Goal: Register for event/course

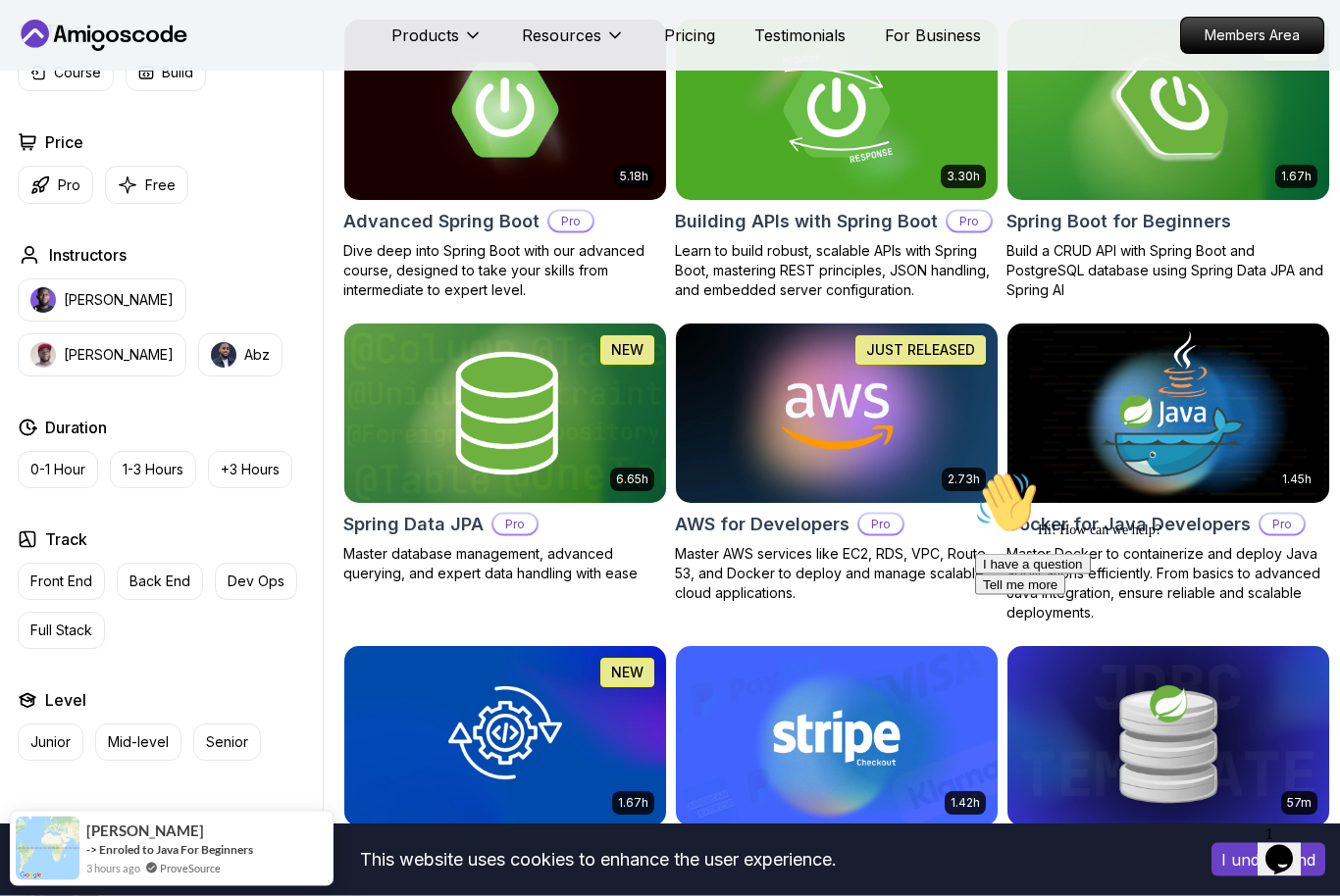
scroll to position [570, 0]
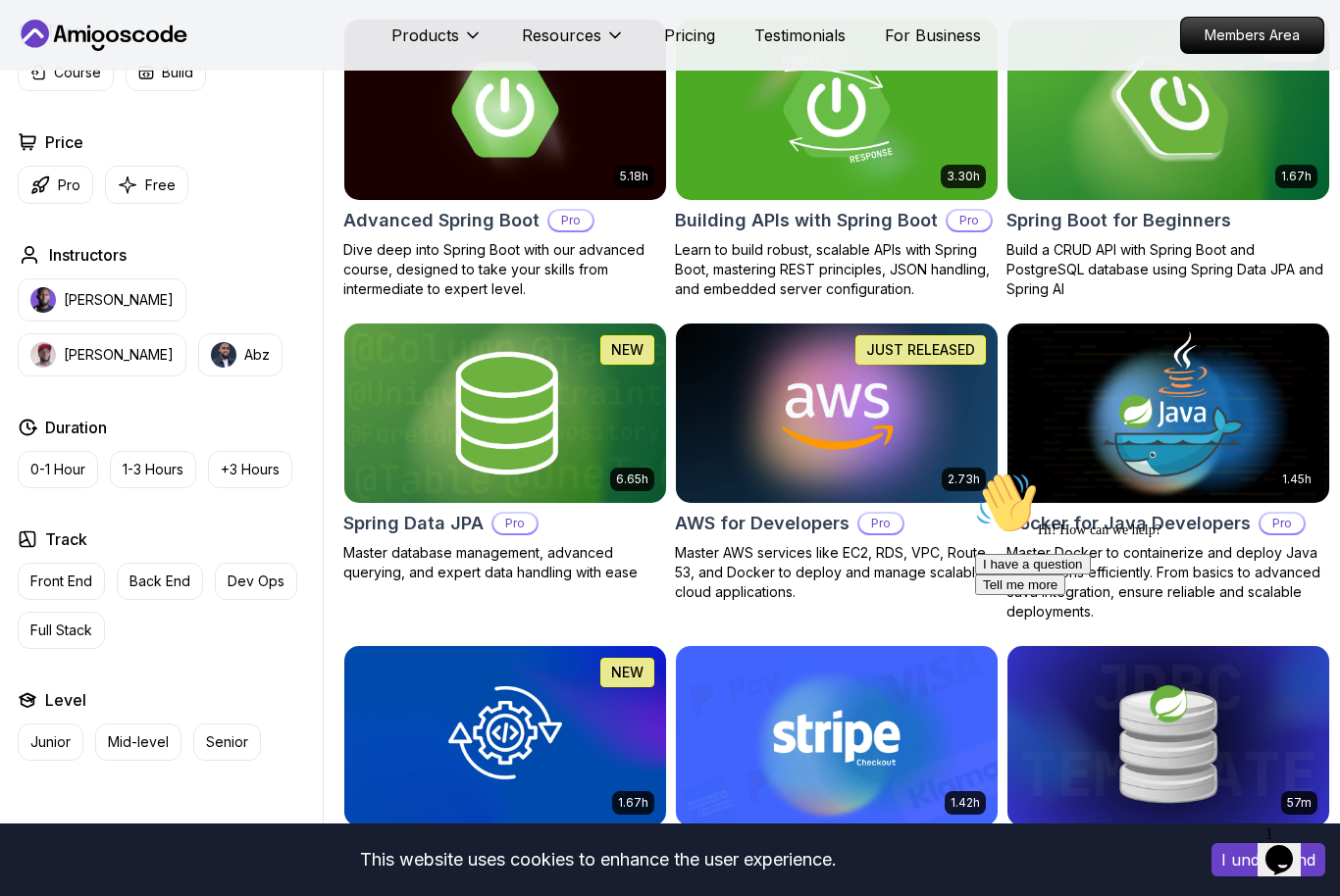
click at [1062, 173] on img at bounding box center [1168, 110] width 322 height 180
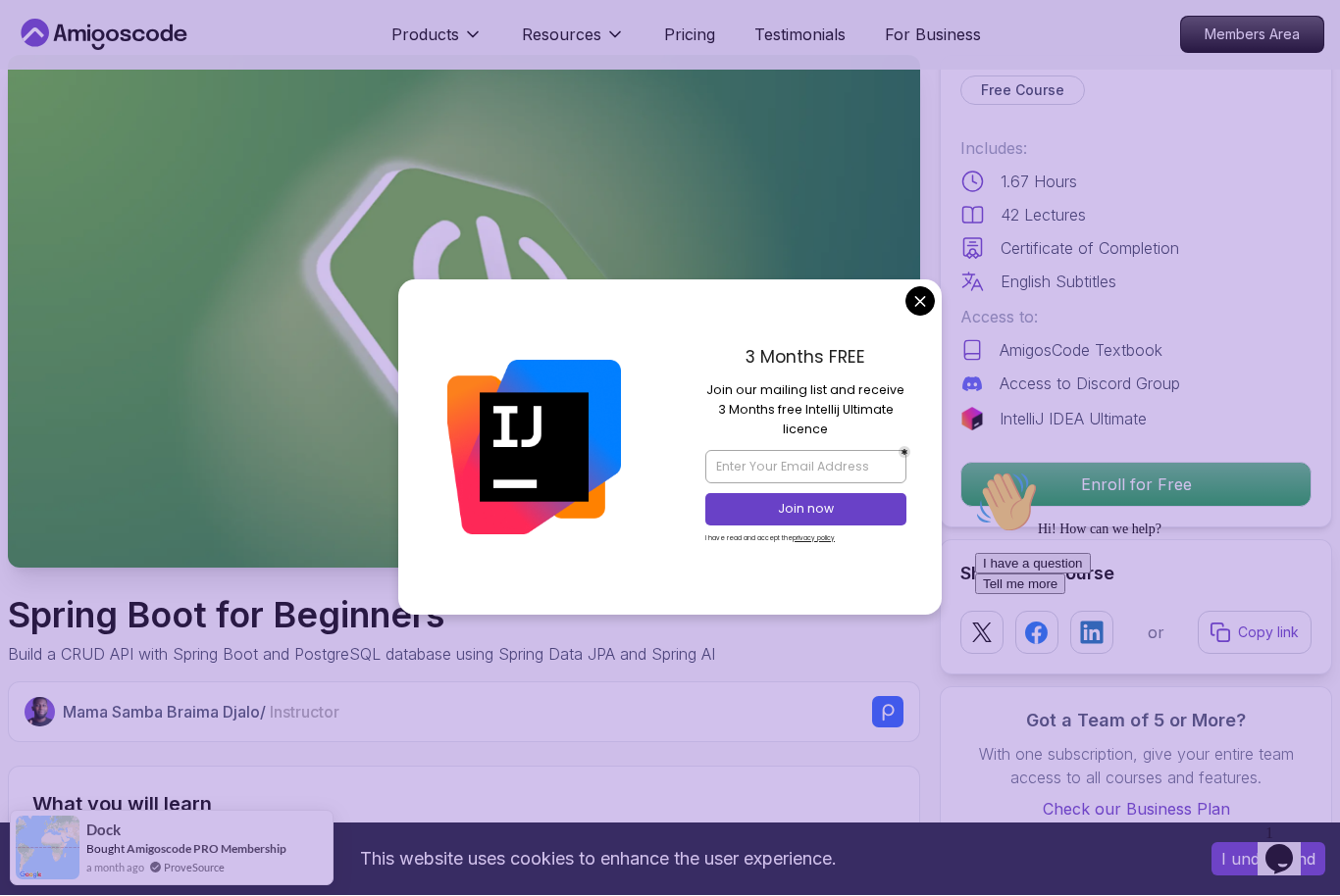
scroll to position [63, 0]
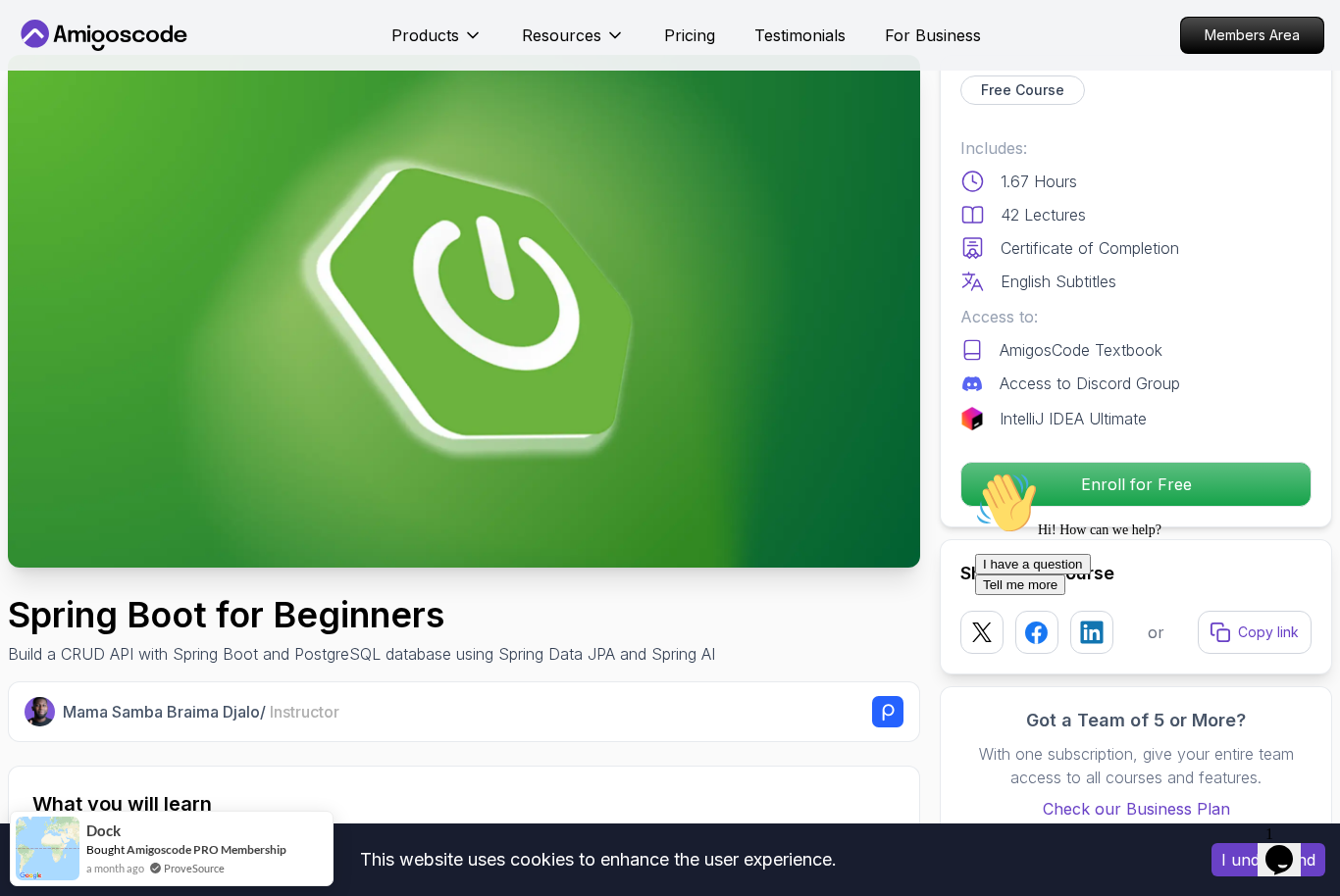
click at [919, 345] on img at bounding box center [464, 311] width 912 height 512
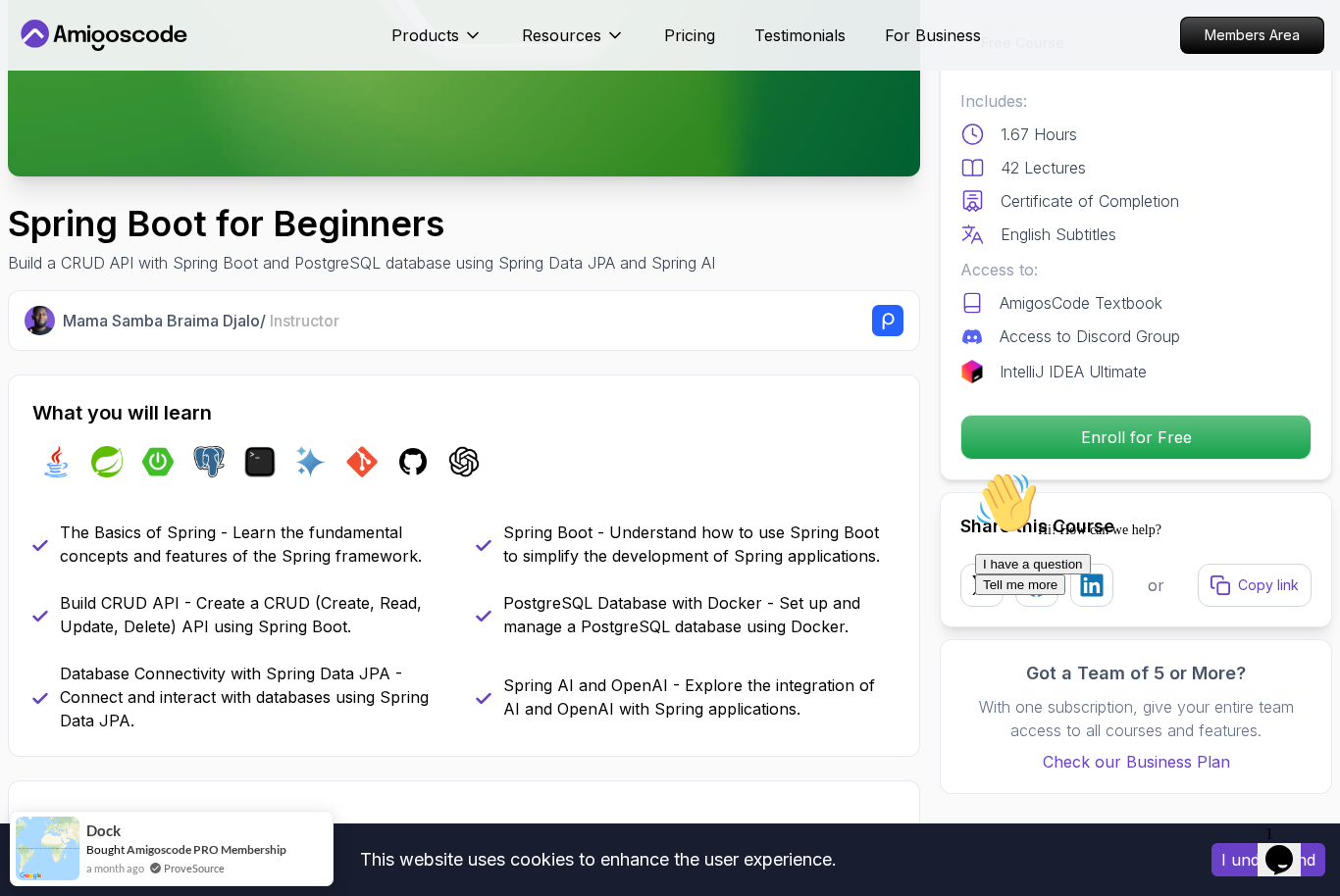
scroll to position [459, 0]
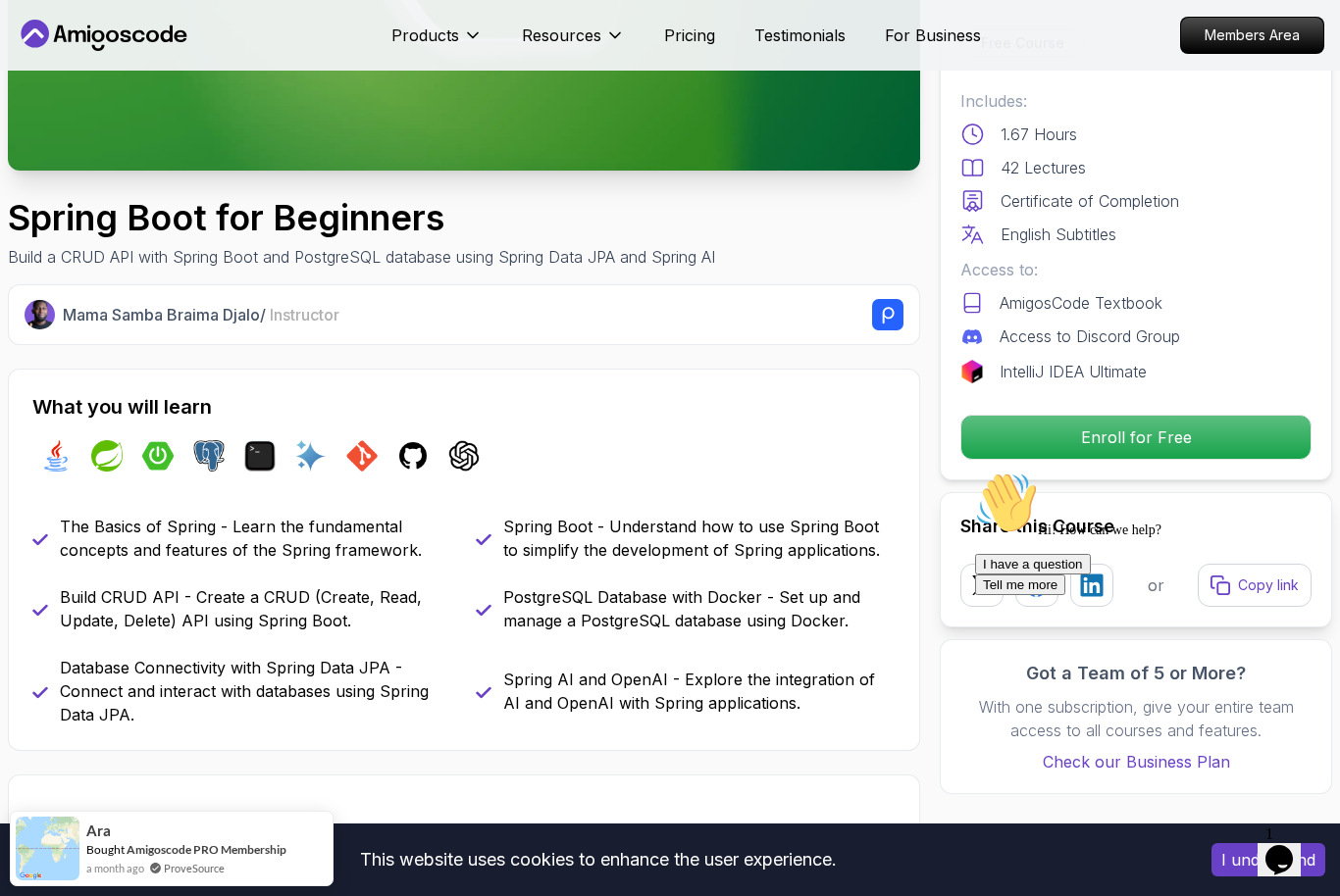
click at [222, 456] on img at bounding box center [208, 455] width 31 height 31
click at [262, 452] on img at bounding box center [259, 455] width 31 height 31
click at [303, 453] on img at bounding box center [310, 455] width 31 height 31
click at [352, 443] on img at bounding box center [361, 455] width 31 height 31
click at [411, 443] on img at bounding box center [412, 455] width 31 height 31
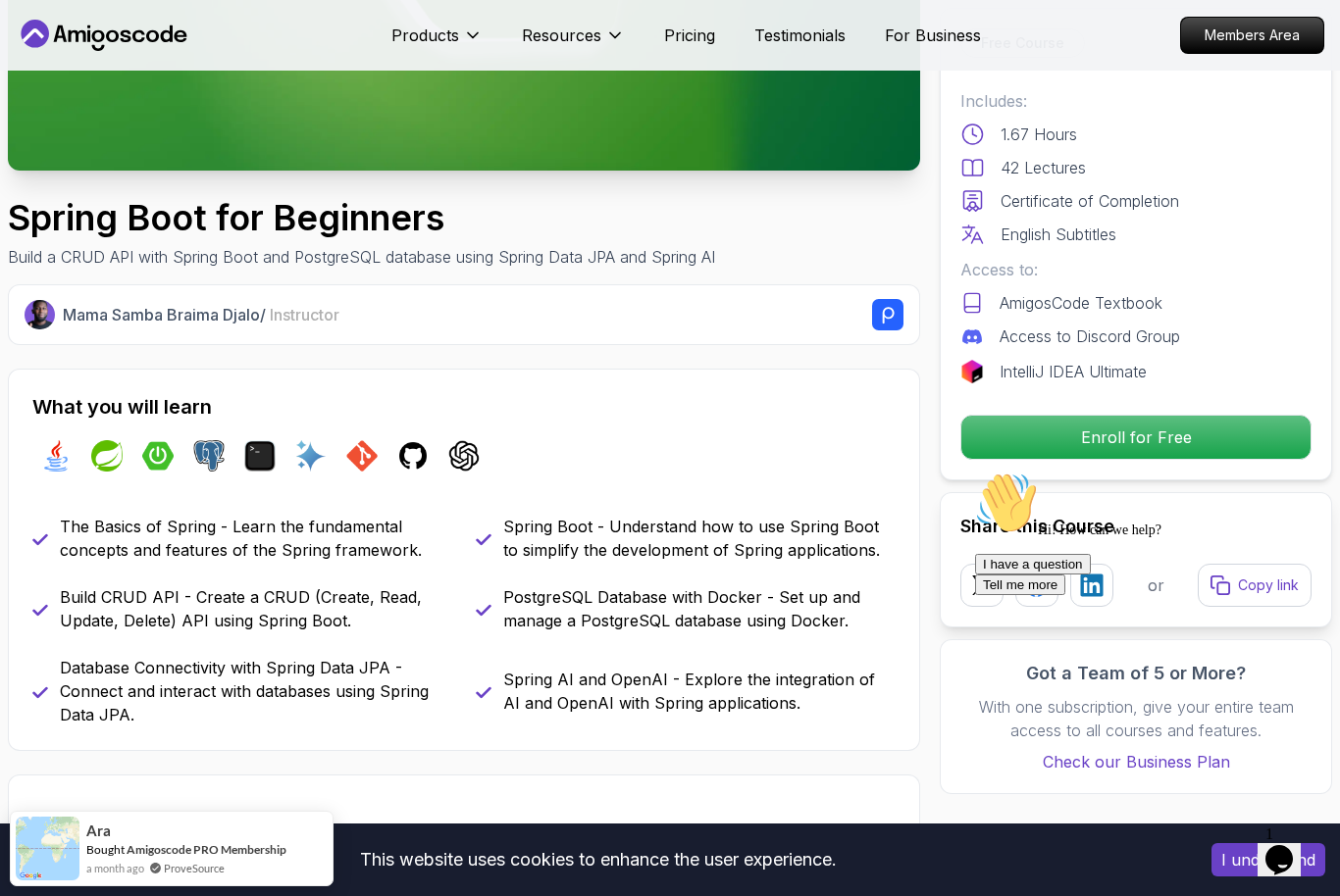
click at [458, 442] on img at bounding box center [464, 455] width 31 height 31
click at [104, 436] on div "java spring spring-boot postgres terminal ai git github chatgpt" at bounding box center [464, 455] width 863 height 55
click at [117, 452] on img at bounding box center [106, 455] width 31 height 31
click at [146, 451] on img at bounding box center [158, 455] width 31 height 31
click at [42, 448] on img at bounding box center [55, 455] width 31 height 31
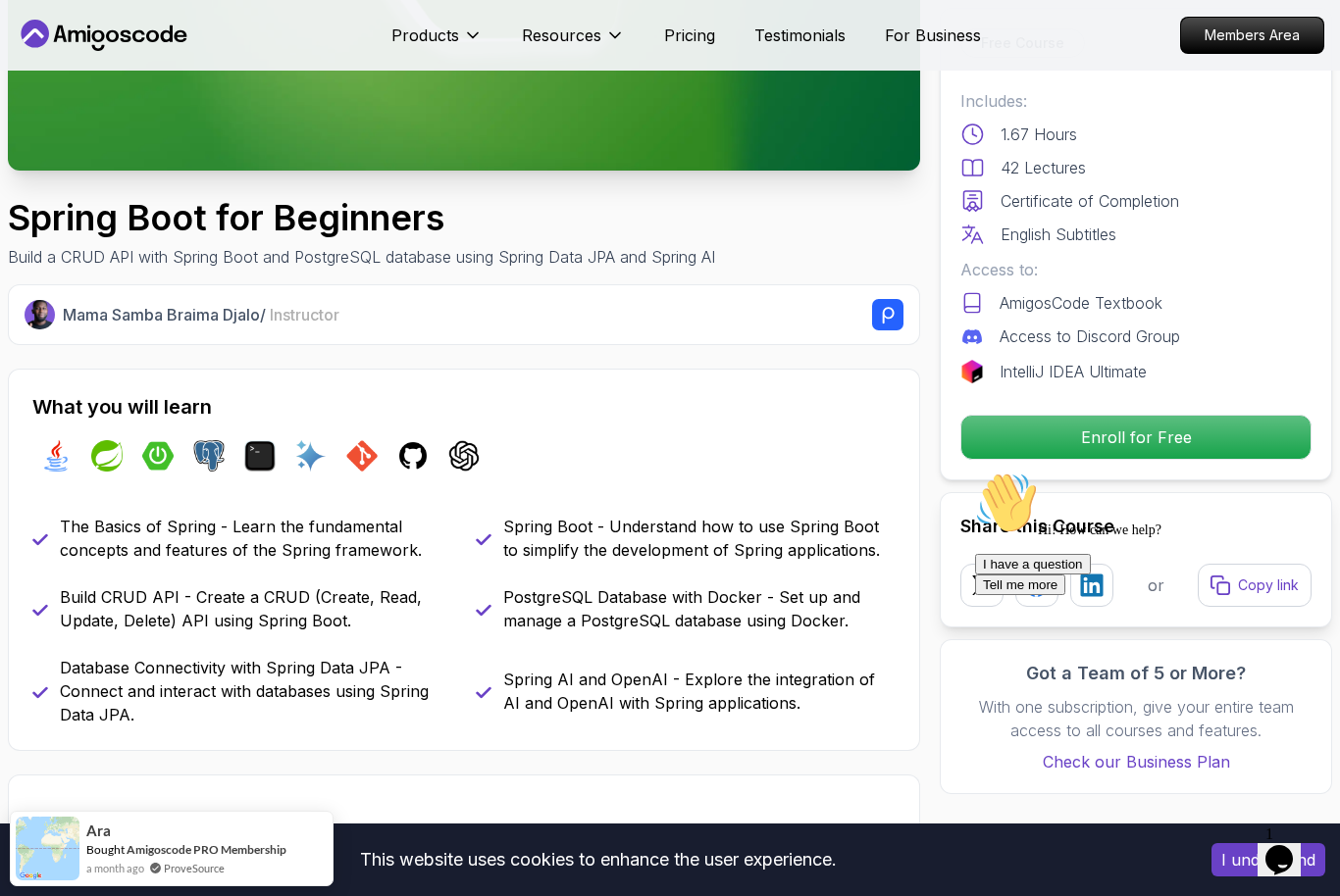
click at [227, 310] on p "Mama Samba Braima Djalo / Instructor" at bounding box center [200, 315] width 276 height 24
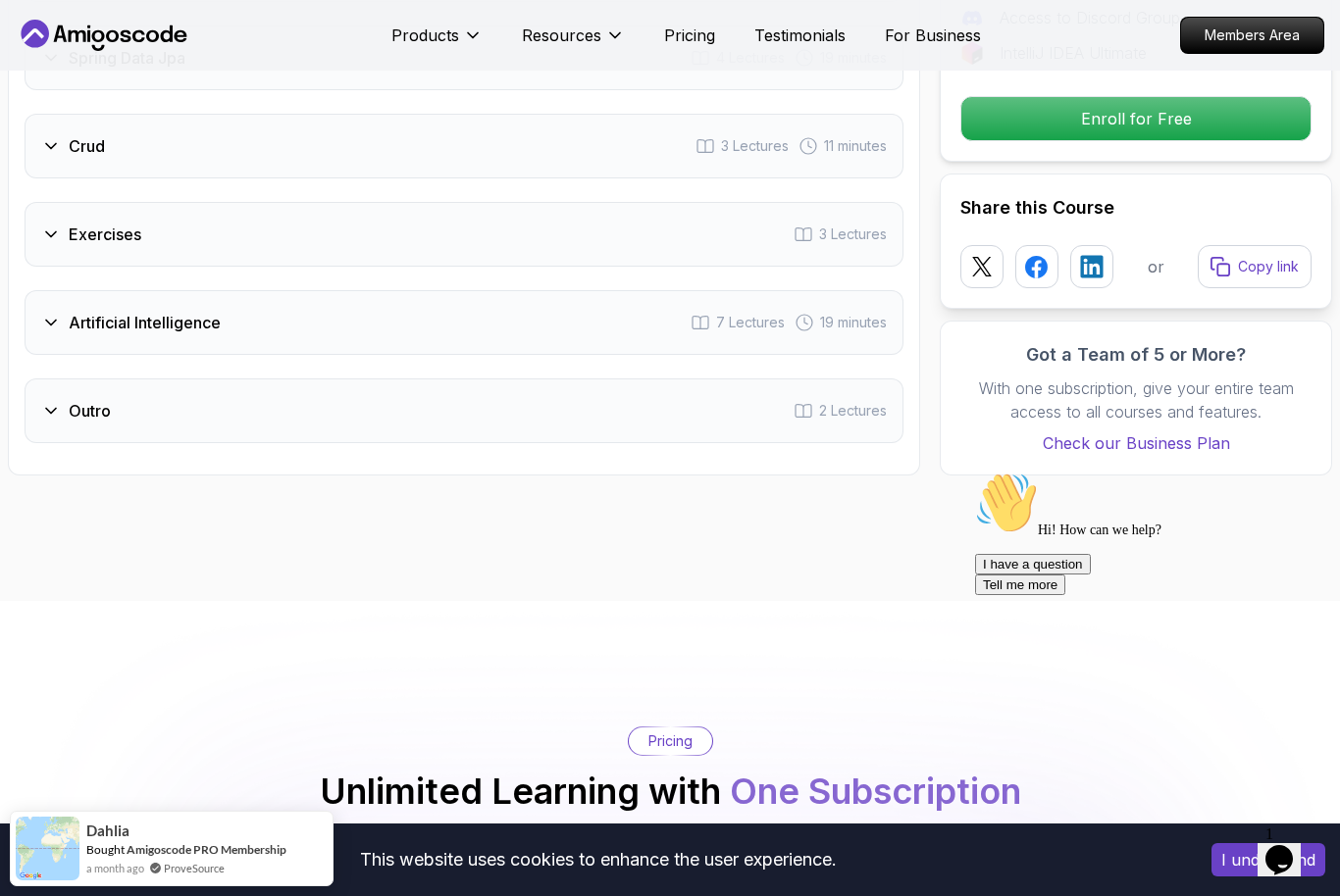
scroll to position [2898, 0]
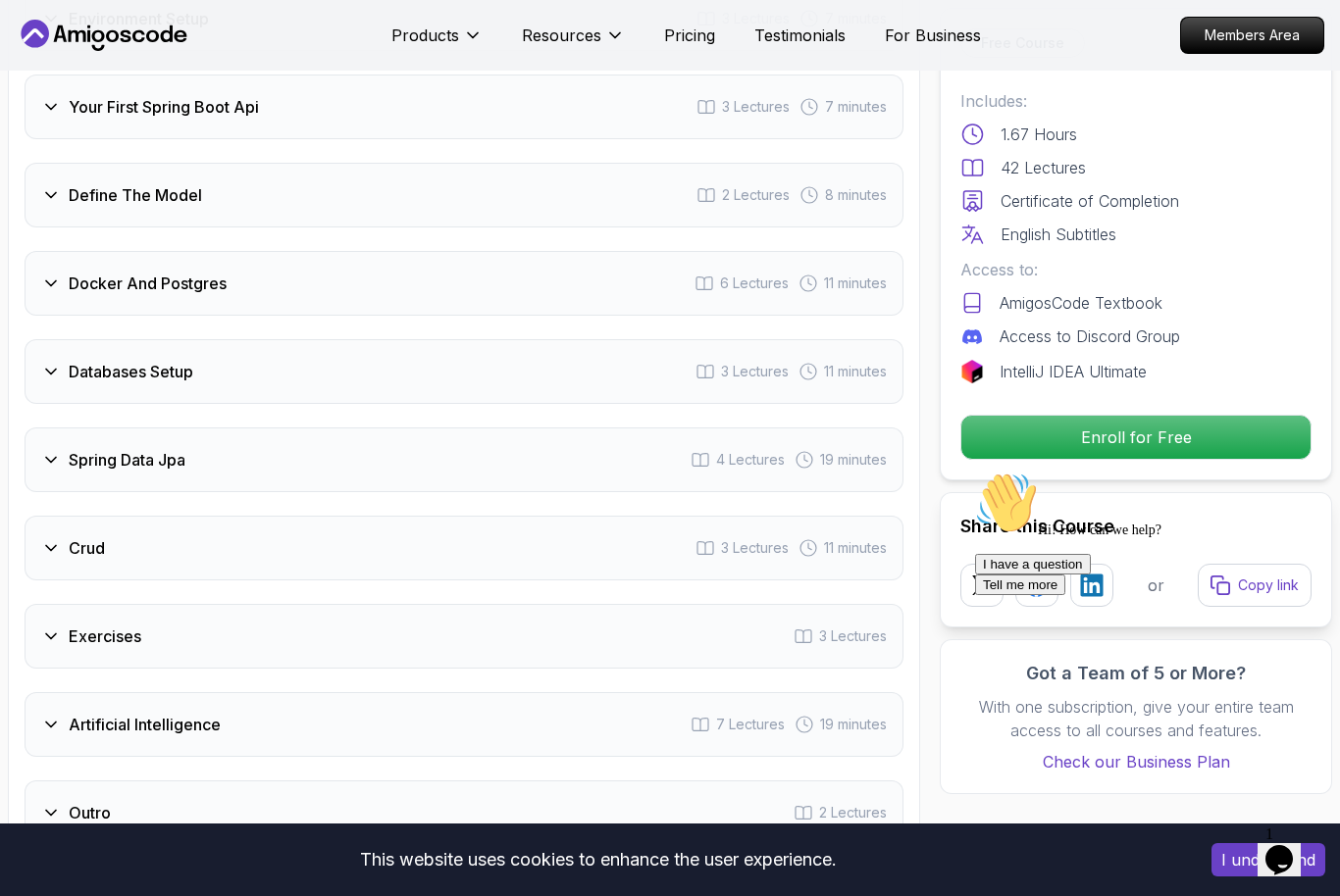
click at [1022, 434] on p "Enroll for Free" at bounding box center [1136, 437] width 349 height 43
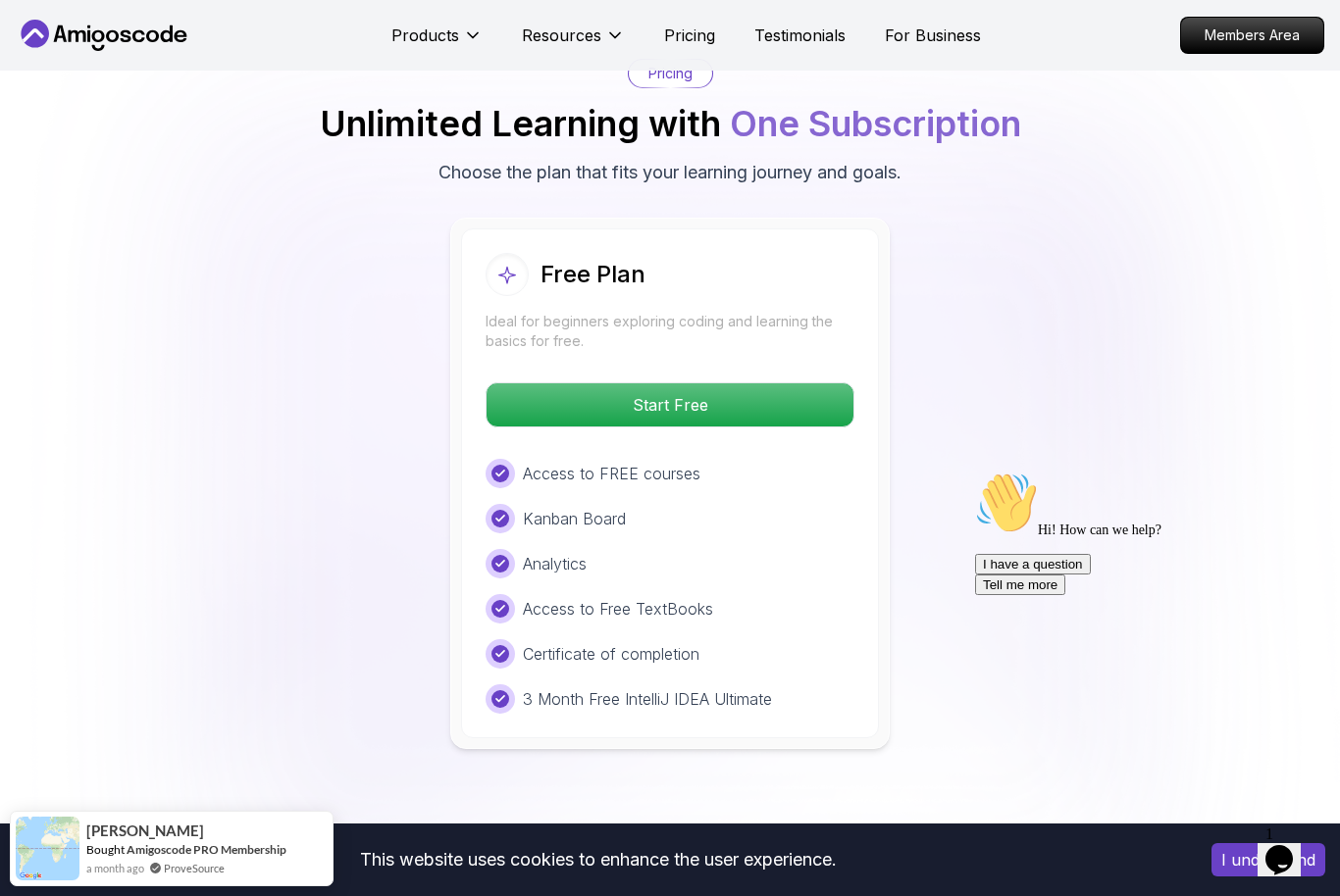
scroll to position [3996, 0]
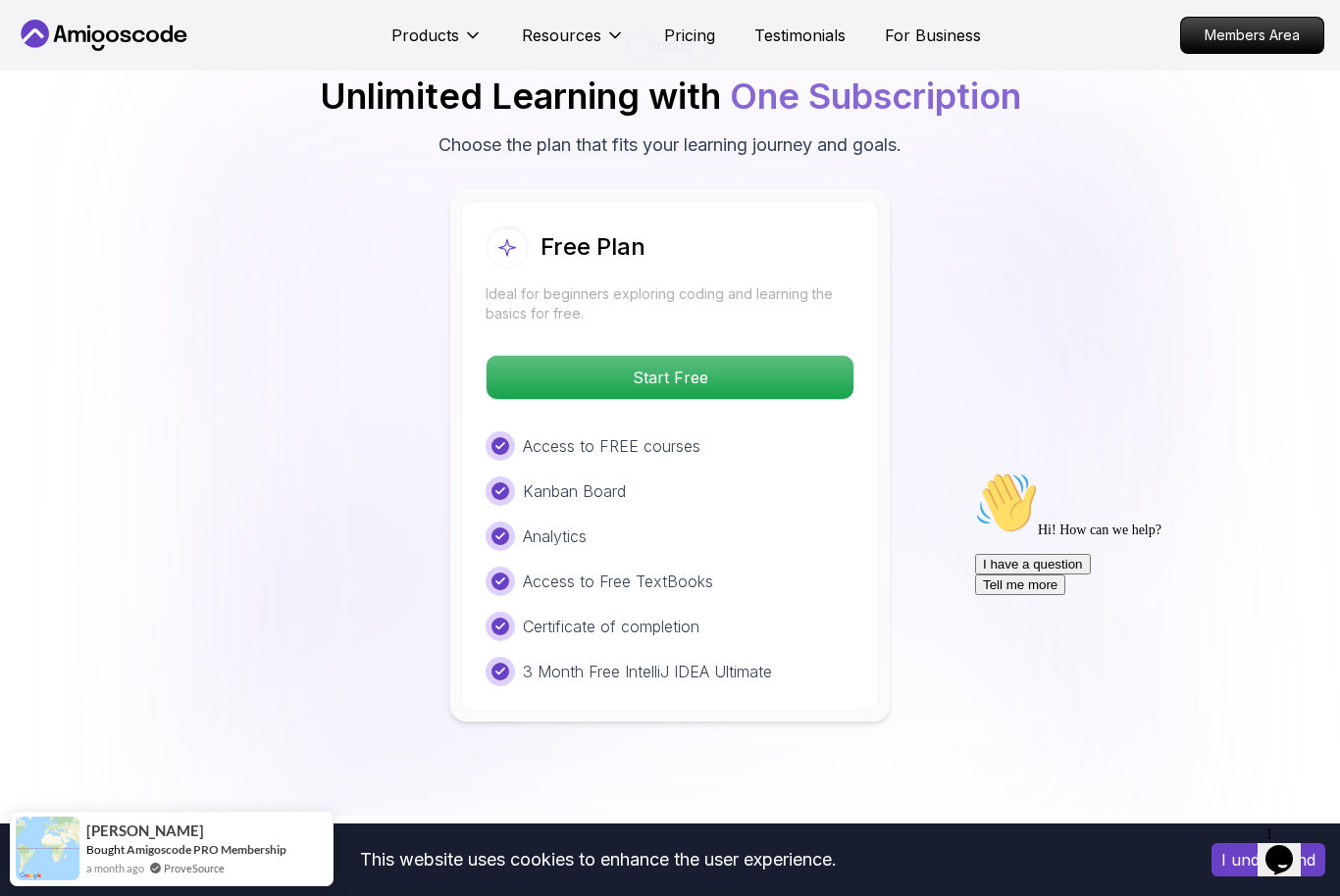
click at [559, 384] on p "Start Free" at bounding box center [670, 377] width 367 height 43
